Goal: Check status: Check status

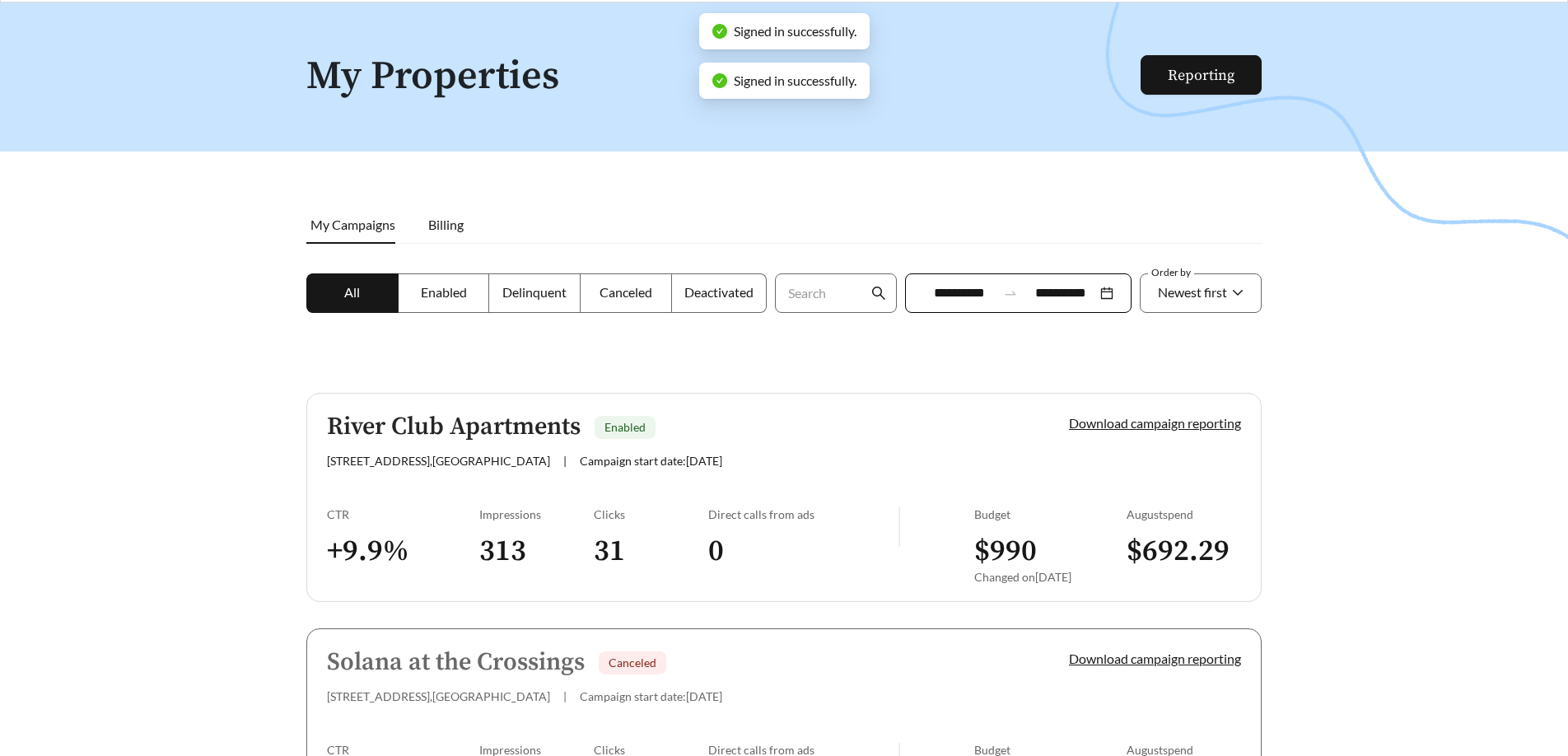
scroll to position [56, 0]
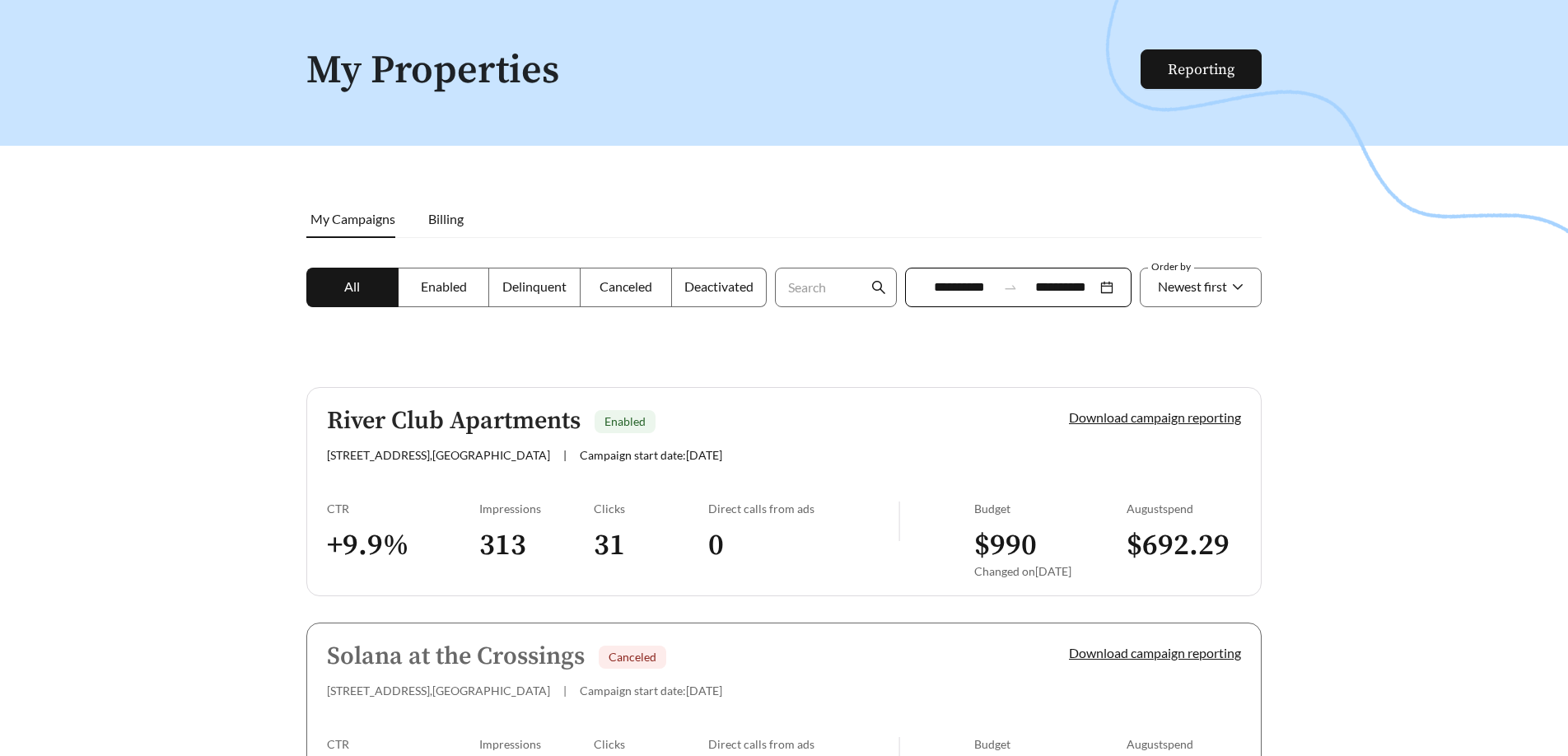
click at [721, 465] on link "River Club Apartments Enabled [STREET_ADDRESS] | Campaign start date: [DATE] Do…" at bounding box center [784, 492] width 955 height 209
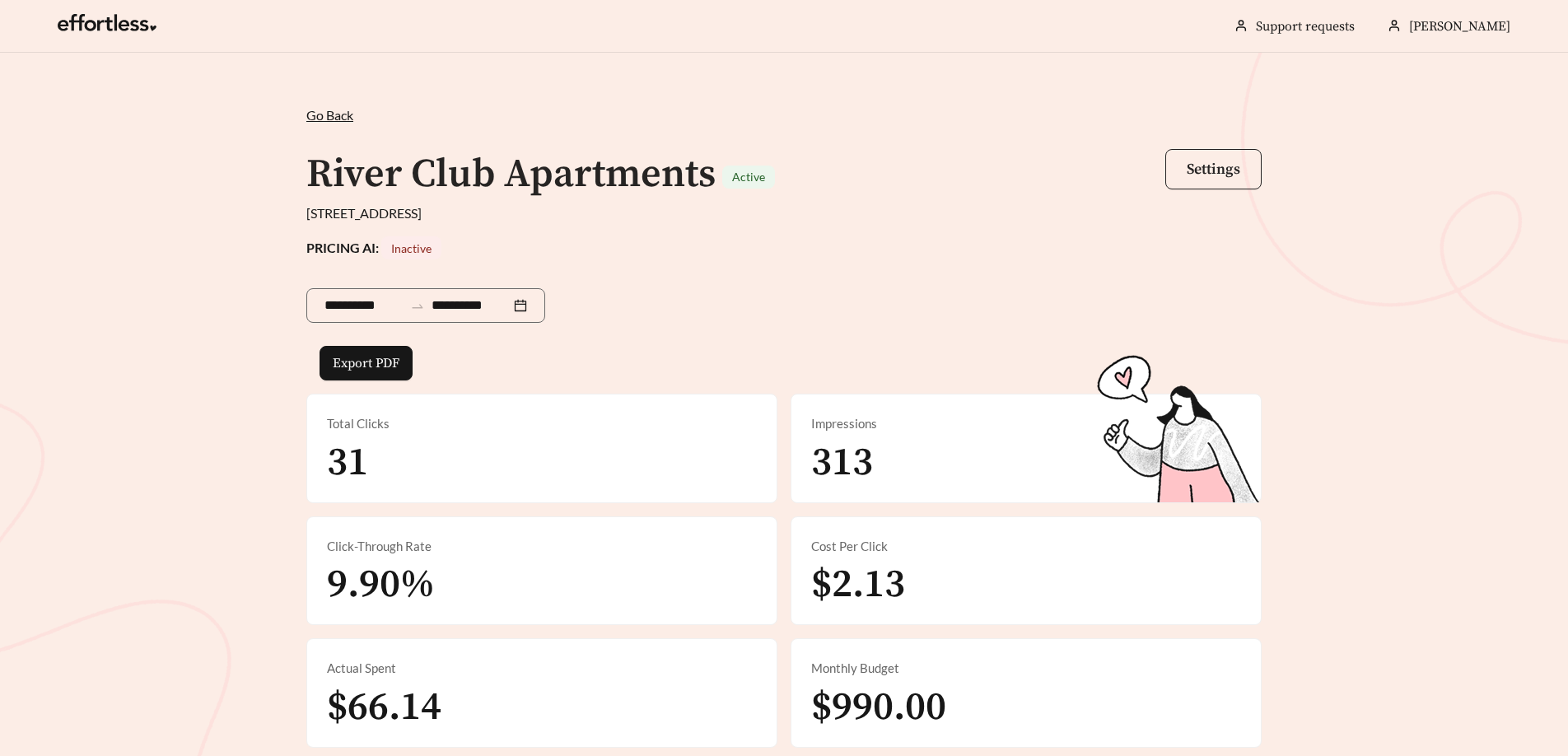
click at [1202, 173] on span "Settings" at bounding box center [1213, 169] width 54 height 19
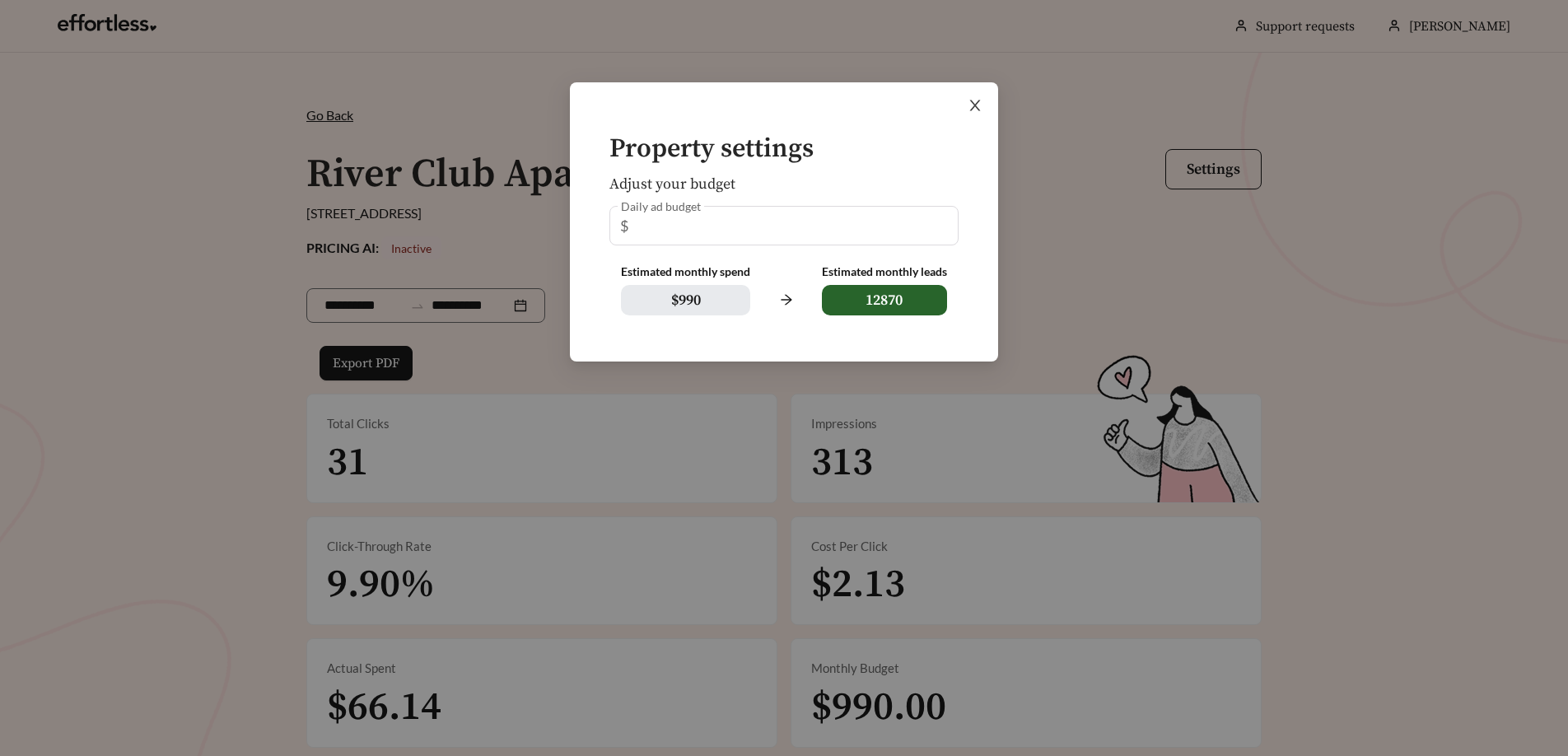
click at [970, 101] on icon "close" at bounding box center [975, 106] width 11 height 11
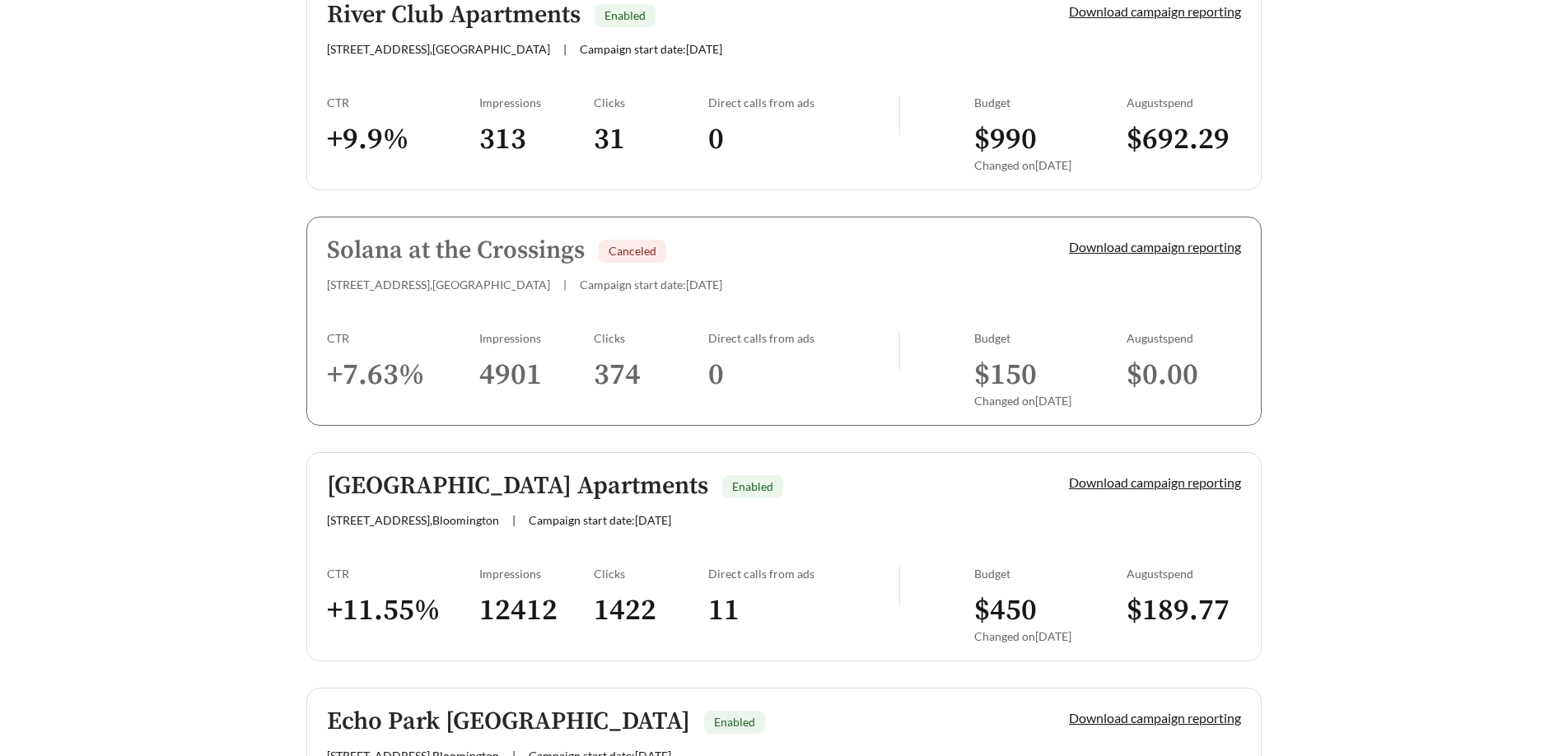
scroll to position [485, 0]
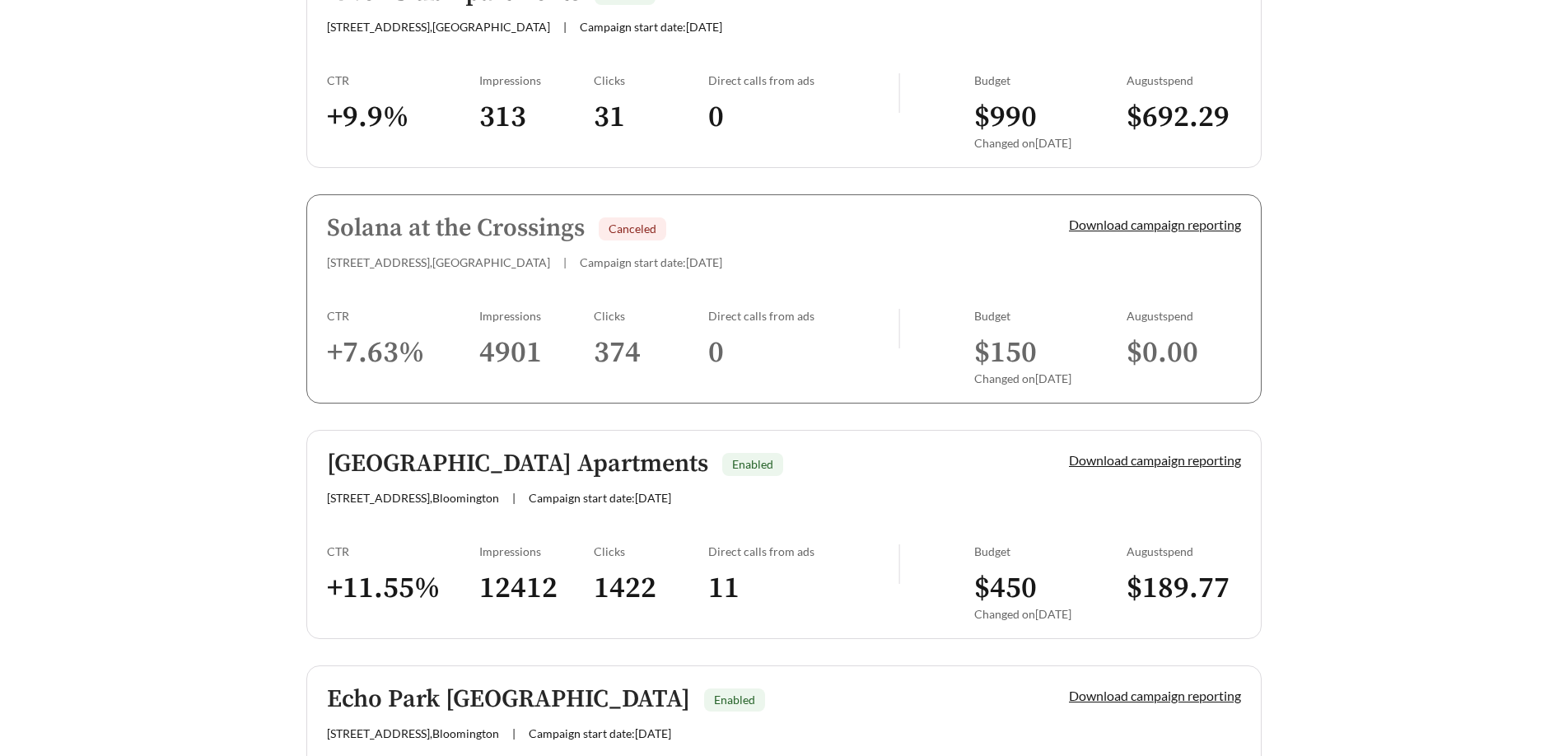
click at [815, 499] on div "[STREET_ADDRESS] | Campaign start date: [DATE]" at bounding box center [669, 498] width 686 height 14
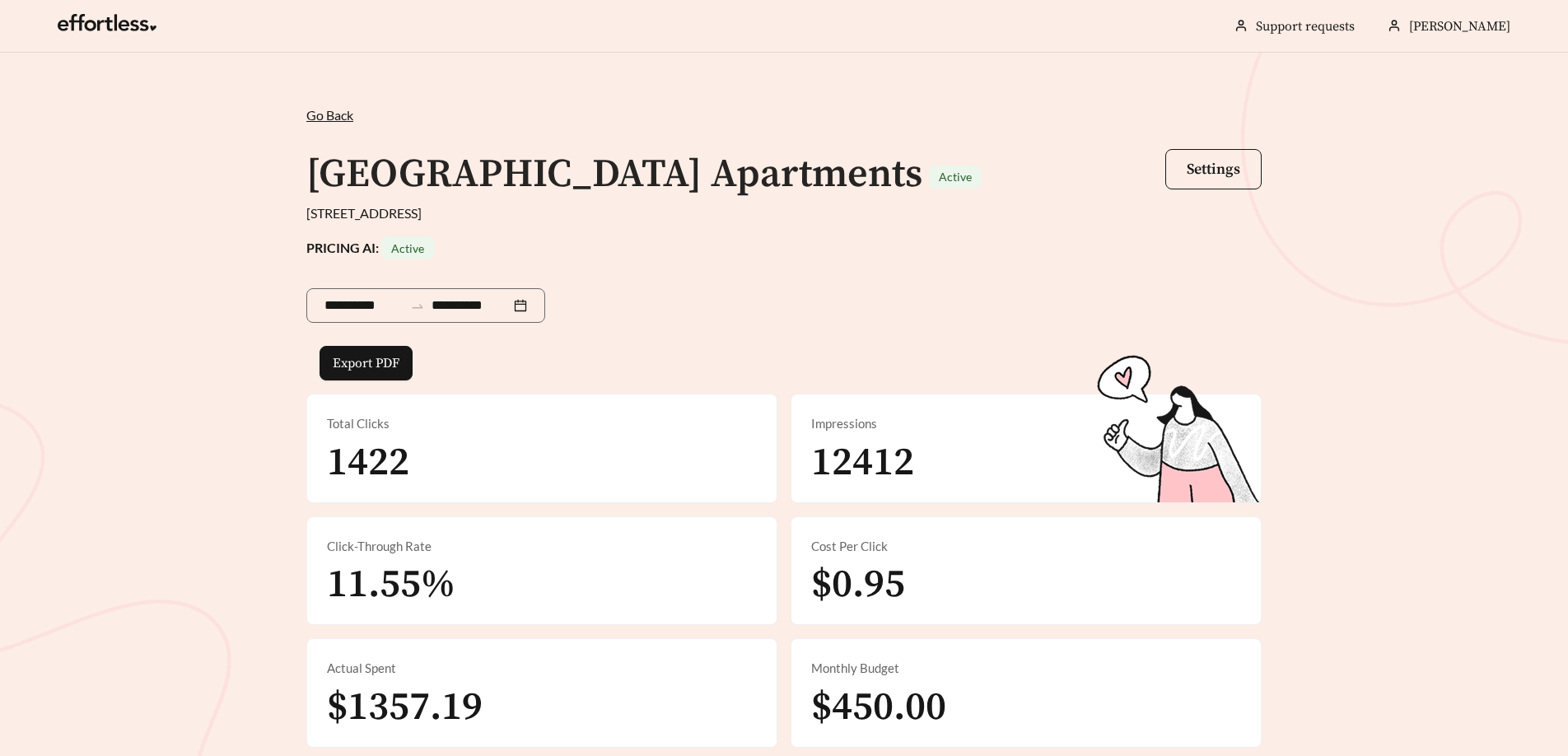
click at [405, 247] on span "Active" at bounding box center [407, 248] width 33 height 14
click at [1227, 164] on span "Settings" at bounding box center [1213, 169] width 54 height 19
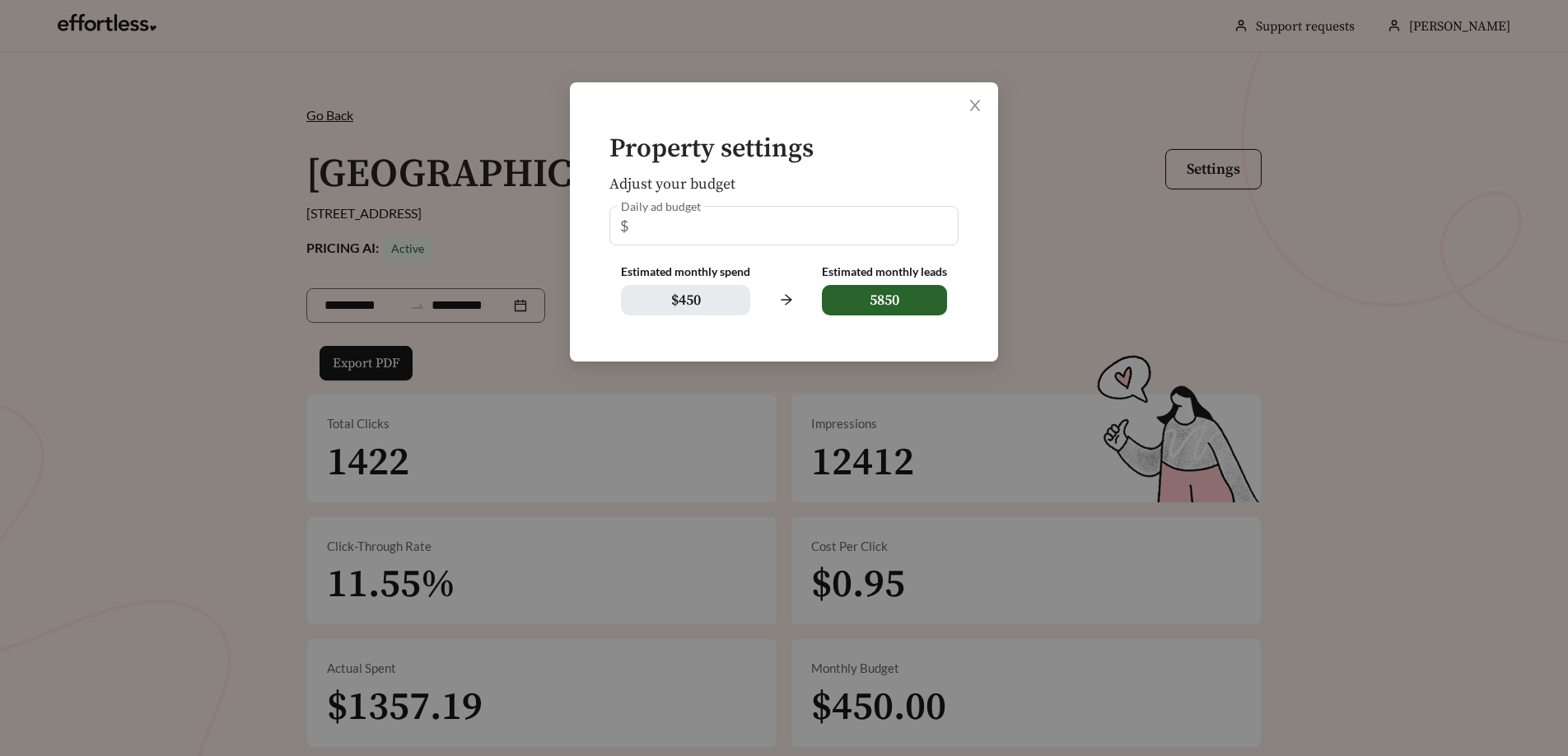
click at [1138, 245] on div "Property settings Adjust your budget Daily ad budget $ ** Estimated monthly spe…" at bounding box center [784, 378] width 1568 height 756
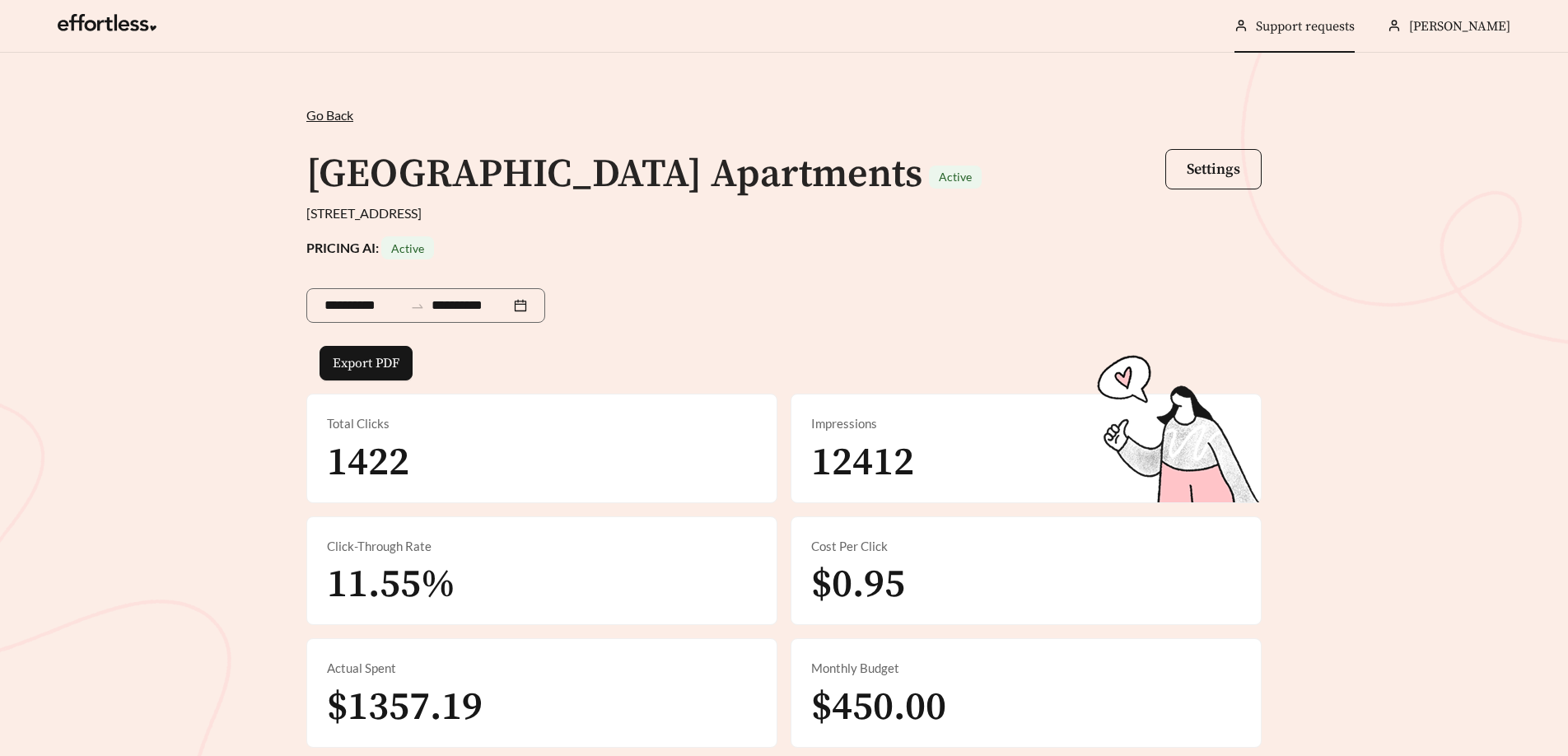
click at [1324, 32] on link "Support requests" at bounding box center [1305, 26] width 99 height 16
click at [1024, 259] on div "PRICING AI: Active" at bounding box center [784, 248] width 955 height 23
click at [348, 113] on span "Go Back" at bounding box center [330, 114] width 47 height 15
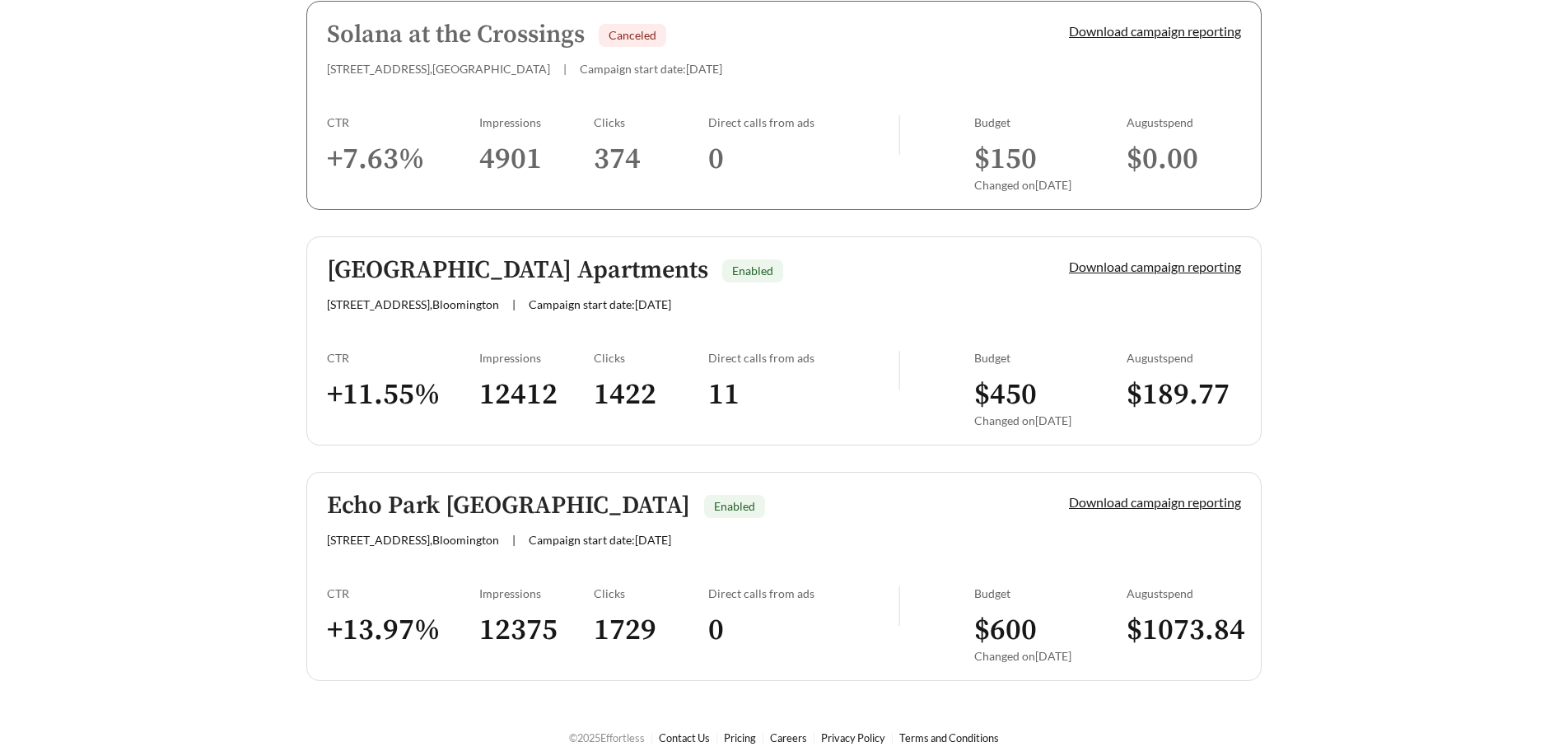
scroll to position [689, 0]
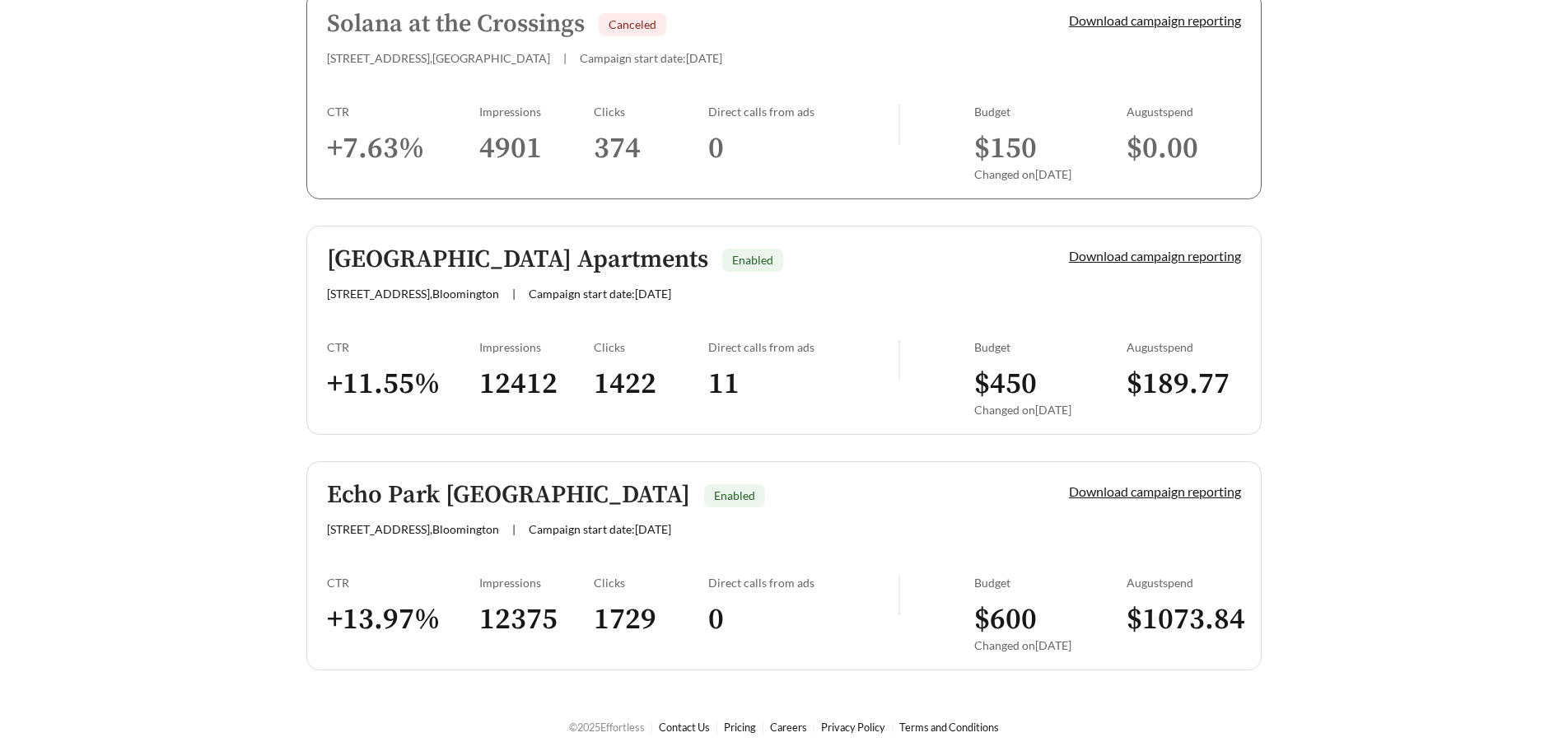
click at [901, 268] on div "Forest Ridge Apartments Enabled" at bounding box center [669, 260] width 686 height 27
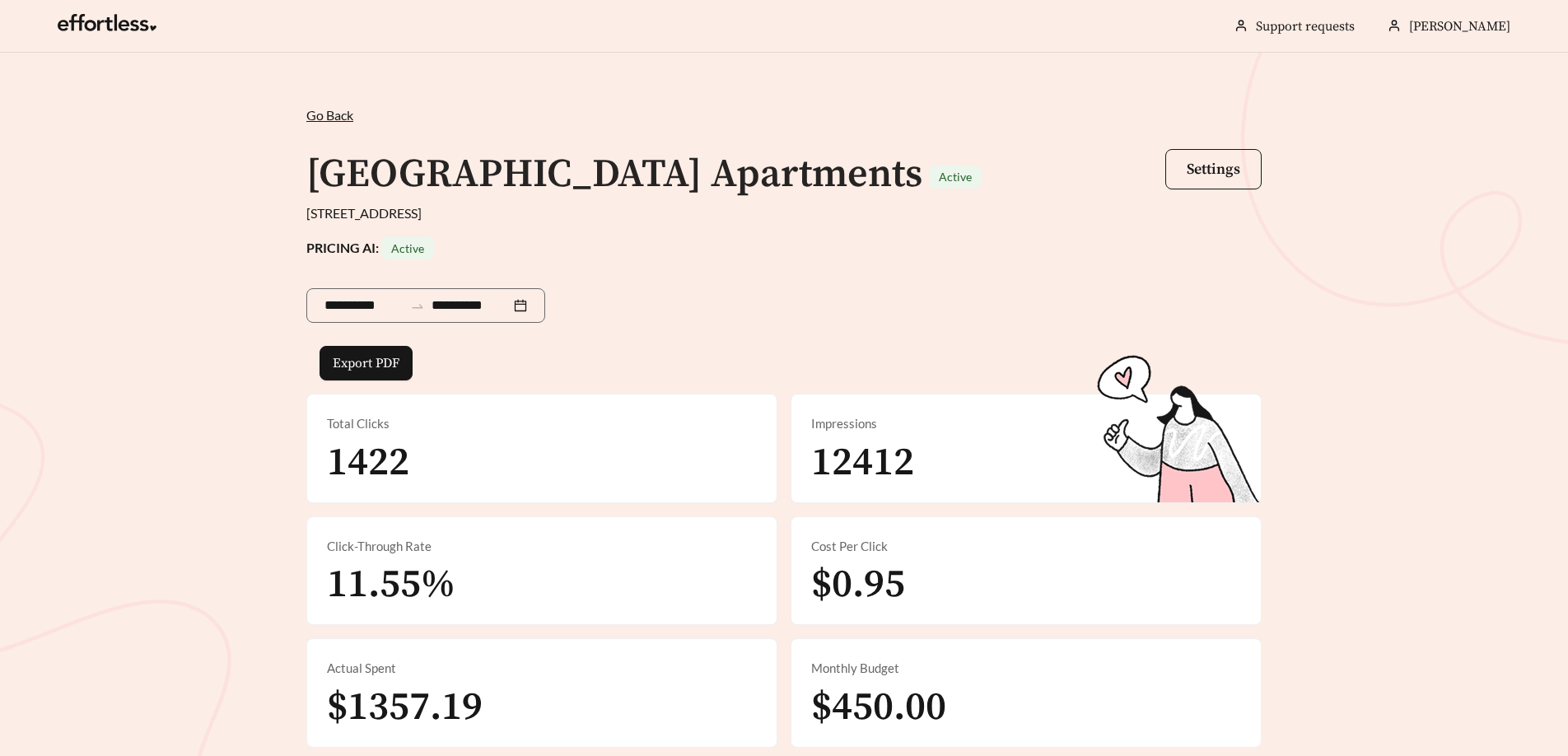
click at [1018, 286] on div "**********" at bounding box center [784, 303] width 955 height 86
click at [1440, 271] on div "**********" at bounding box center [784, 423] width 1568 height 742
click at [902, 185] on div "[GEOGRAPHIC_DATA] Apartments Active Settings" at bounding box center [784, 174] width 955 height 58
